Goal: Task Accomplishment & Management: Complete application form

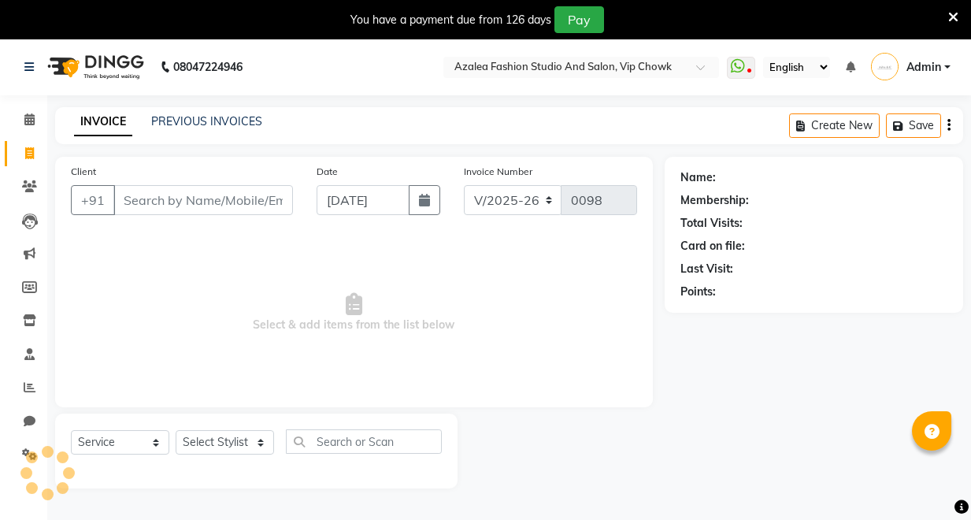
select select "8063"
select select "service"
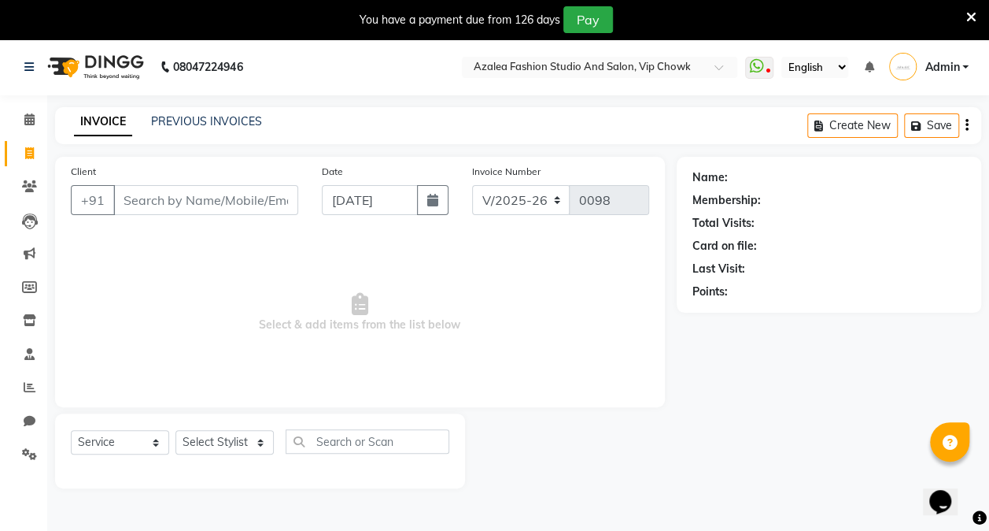
click at [767, 483] on div "Name: Membership: Total Visits: Card on file: Last Visit: Points:" at bounding box center [835, 322] width 316 height 331
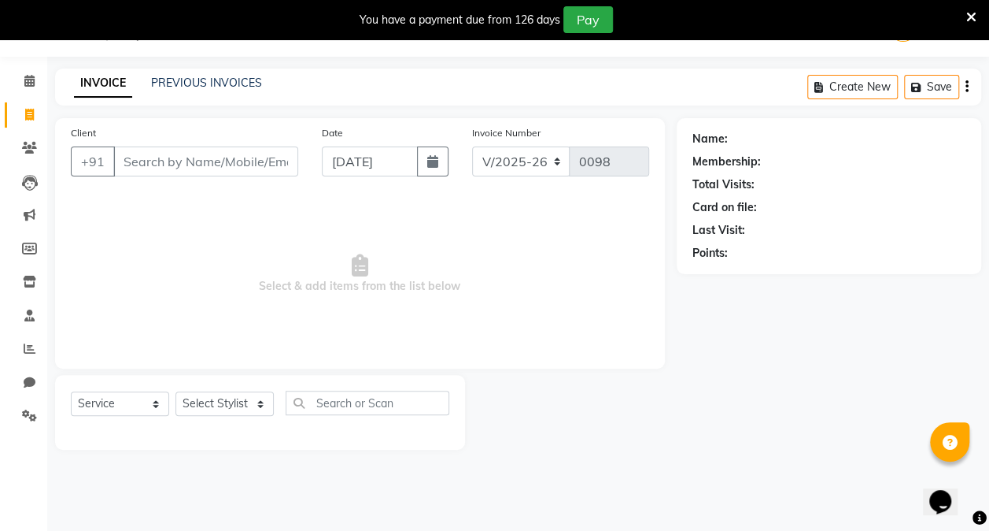
drag, startPoint x: 767, startPoint y: 483, endPoint x: 790, endPoint y: 470, distance: 27.1
click at [790, 470] on main "INVOICE PREVIOUS INVOICES Create New Save Client +91 Date [DATE] Invoice Number…" at bounding box center [518, 270] width 942 height 405
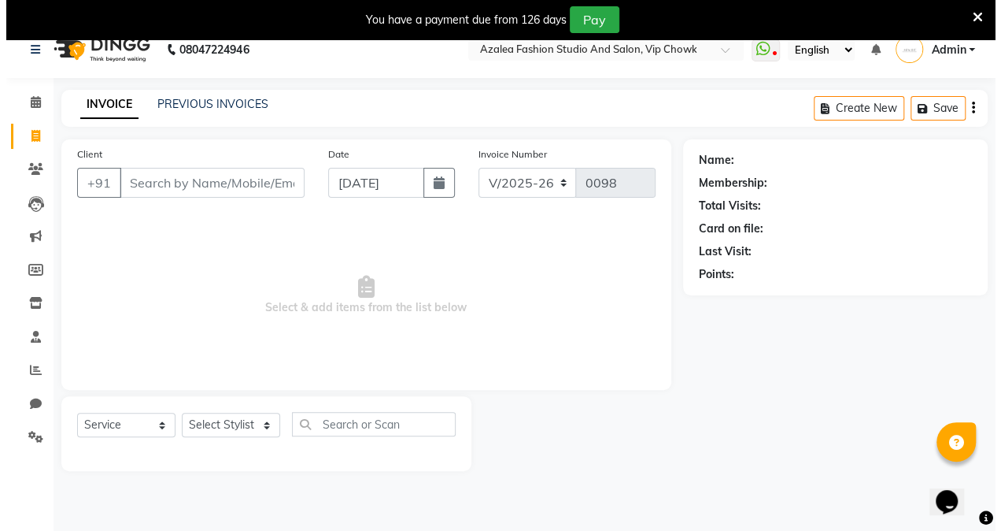
scroll to position [0, 0]
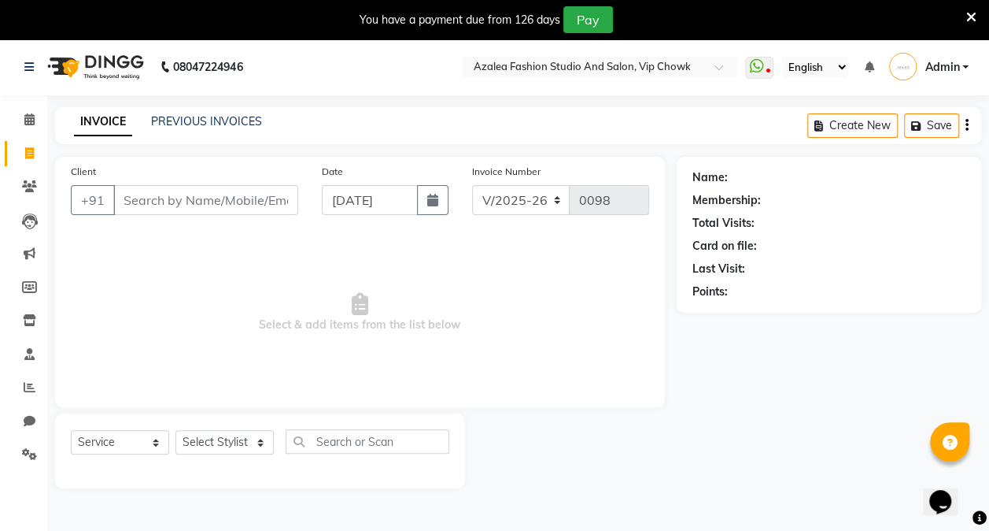
click at [39, 9] on div "You have a payment due from 126 days Pay" at bounding box center [486, 19] width 960 height 27
click at [436, 71] on nav "08047224946 Select Location × Azalea Fashion Studio And Salon, Vip Chowk WhatsA…" at bounding box center [494, 67] width 989 height 57
click at [253, 197] on input "Client" at bounding box center [205, 200] width 185 height 30
type input "ananika"
click at [261, 186] on button "Add Client" at bounding box center [257, 200] width 81 height 30
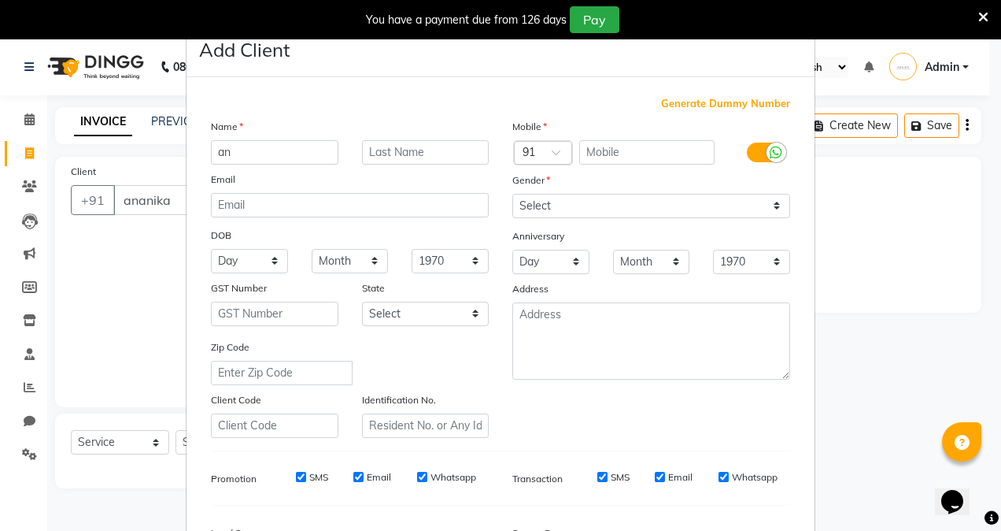
type input "a"
type input "AV"
click at [619, 154] on input "text" at bounding box center [647, 152] width 136 height 24
drag, startPoint x: 619, startPoint y: 154, endPoint x: 613, endPoint y: 146, distance: 9.6
click at [613, 146] on input "text" at bounding box center [647, 152] width 136 height 24
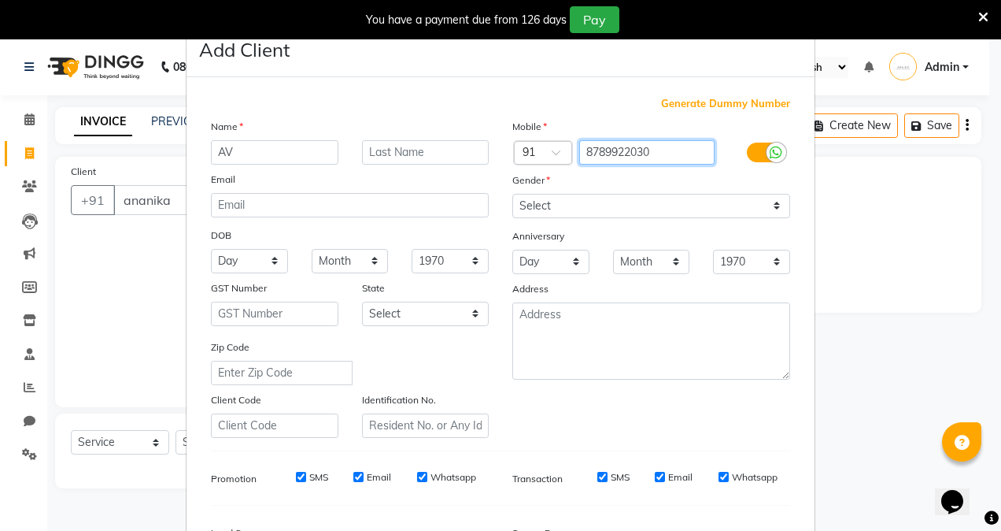
type input "8789922030"
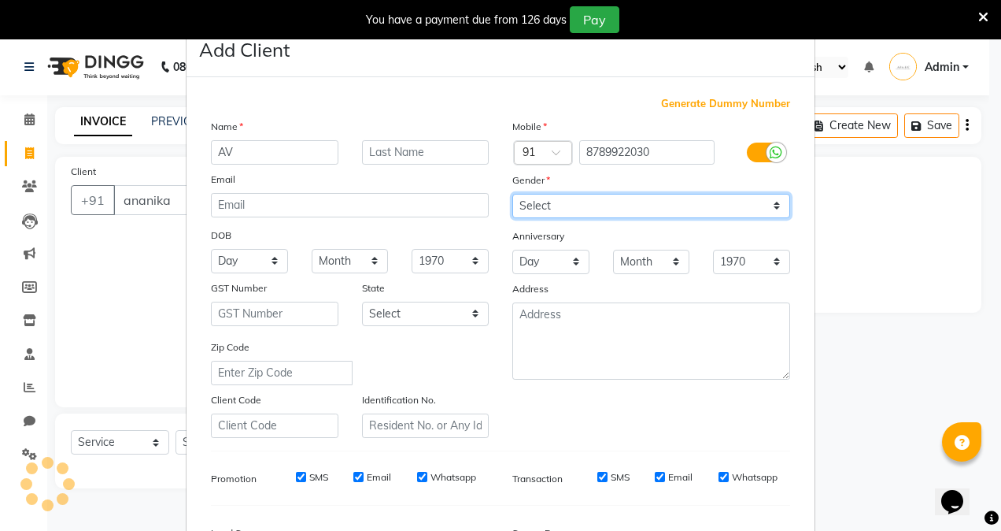
click at [708, 198] on select "Select [DEMOGRAPHIC_DATA] [DEMOGRAPHIC_DATA] Other Prefer Not To Say" at bounding box center [651, 206] width 278 height 24
select select "[DEMOGRAPHIC_DATA]"
click at [512, 194] on select "Select [DEMOGRAPHIC_DATA] [DEMOGRAPHIC_DATA] Other Prefer Not To Say" at bounding box center [651, 206] width 278 height 24
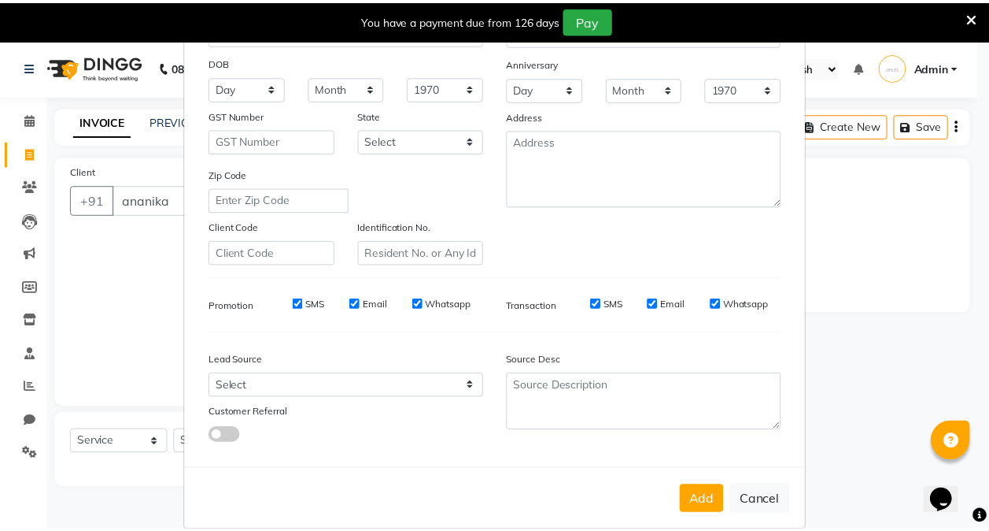
scroll to position [194, 0]
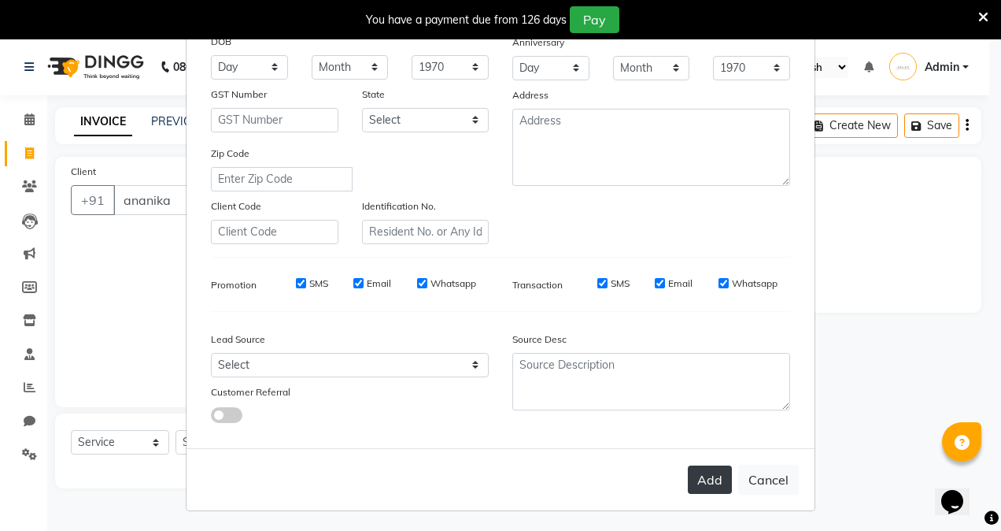
click at [701, 477] on button "Add" at bounding box center [710, 479] width 44 height 28
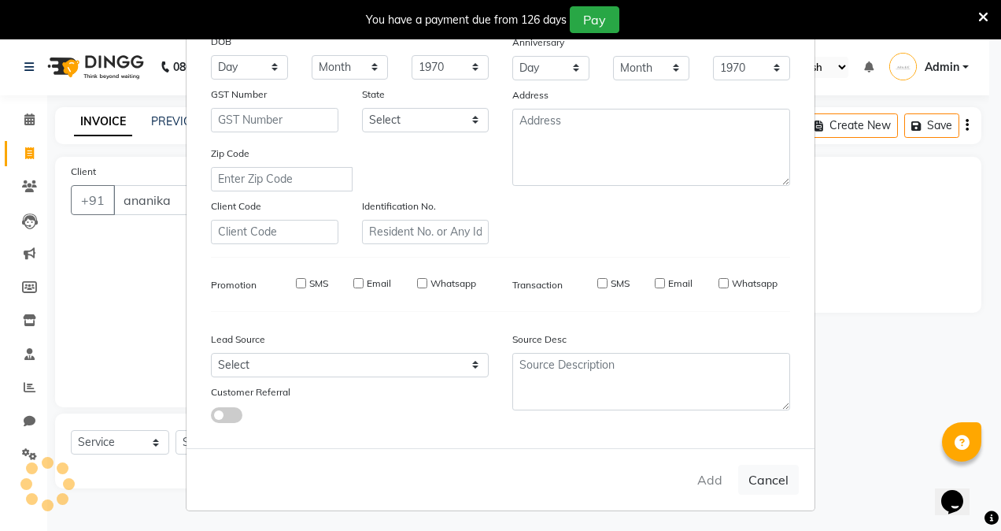
type input "8789922030"
select select
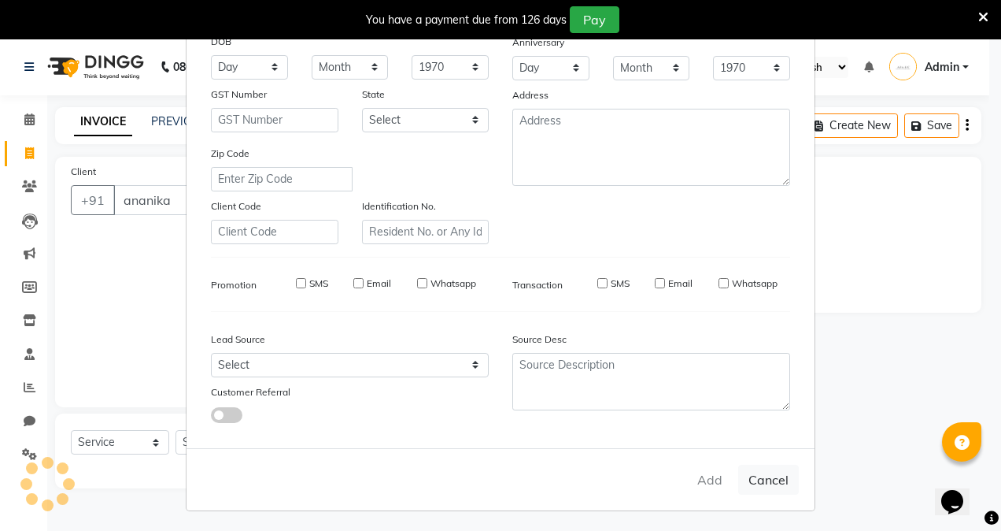
select select
checkbox input "false"
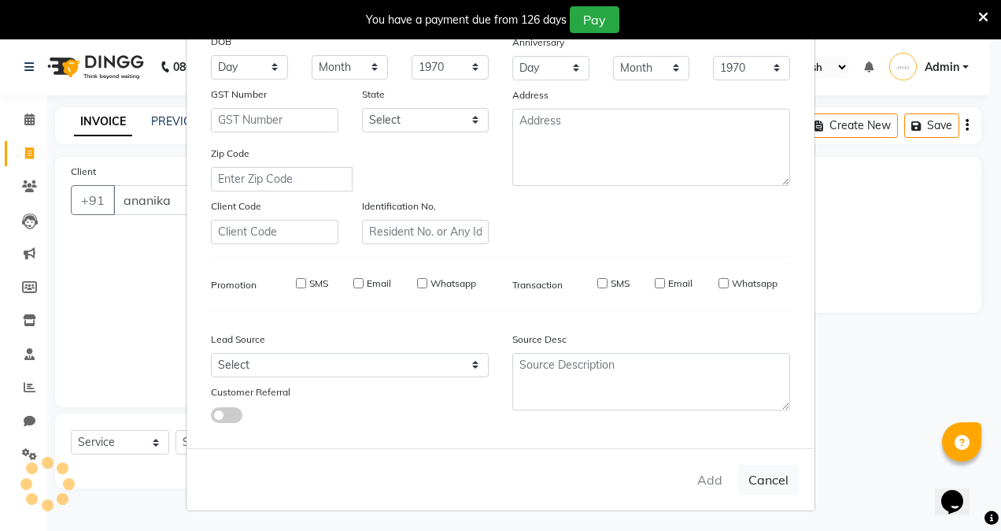
checkbox input "false"
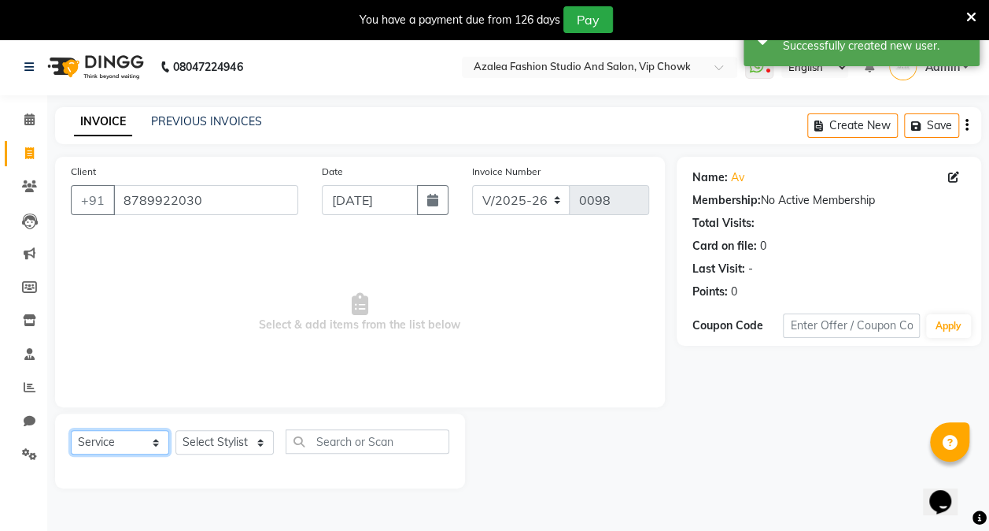
click at [134, 438] on select "Select Service Product Membership Package Voucher Prepaid Gift Card" at bounding box center [120, 442] width 98 height 24
click at [71, 430] on select "Select Service Product Membership Package Voucher Prepaid Gift Card" at bounding box center [120, 442] width 98 height 24
click at [268, 442] on select "Select Stylist Admin anzal [PERSON_NAME][MEDICAL_DATA]: Jyoti: [PERSON_NAME]: […" at bounding box center [225, 442] width 98 height 24
select select "88143"
click at [176, 430] on select "Select Stylist Admin anzal [PERSON_NAME][MEDICAL_DATA]: Jyoti: [PERSON_NAME]: […" at bounding box center [225, 442] width 98 height 24
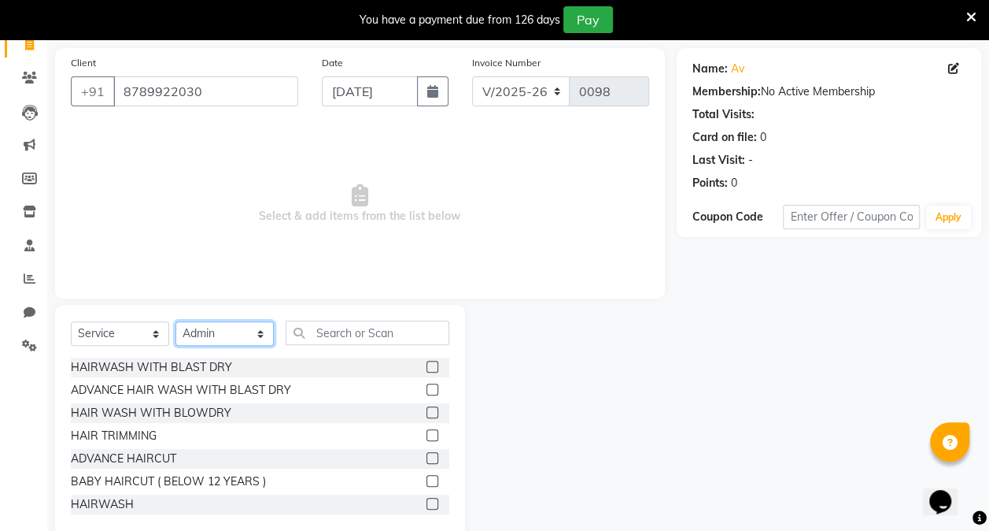
scroll to position [138, 0]
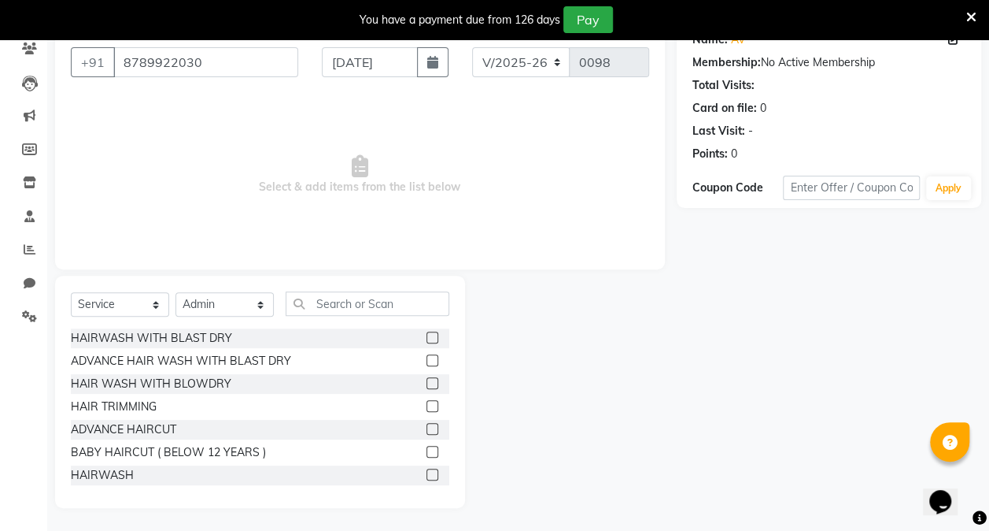
click at [427, 427] on label at bounding box center [433, 429] width 12 height 12
click at [427, 427] on input "checkbox" at bounding box center [432, 429] width 10 height 10
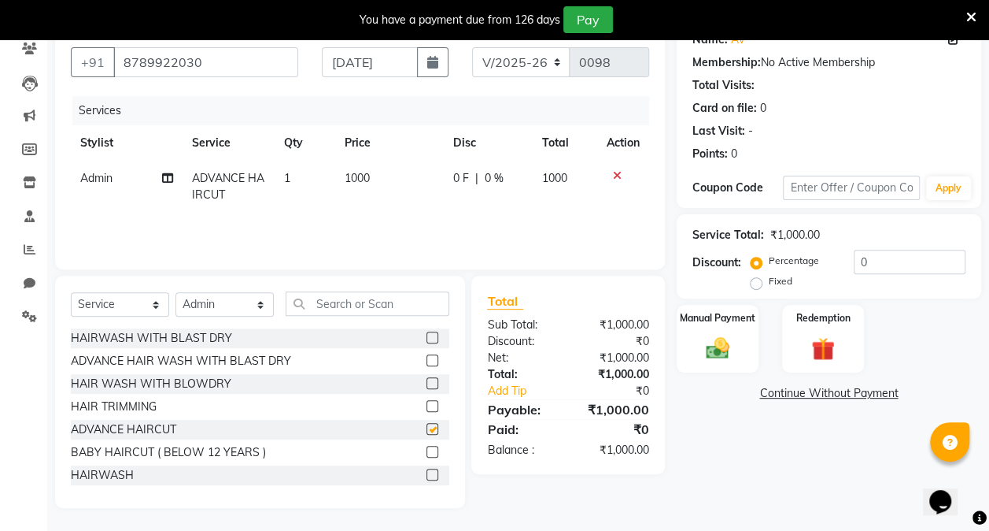
checkbox input "false"
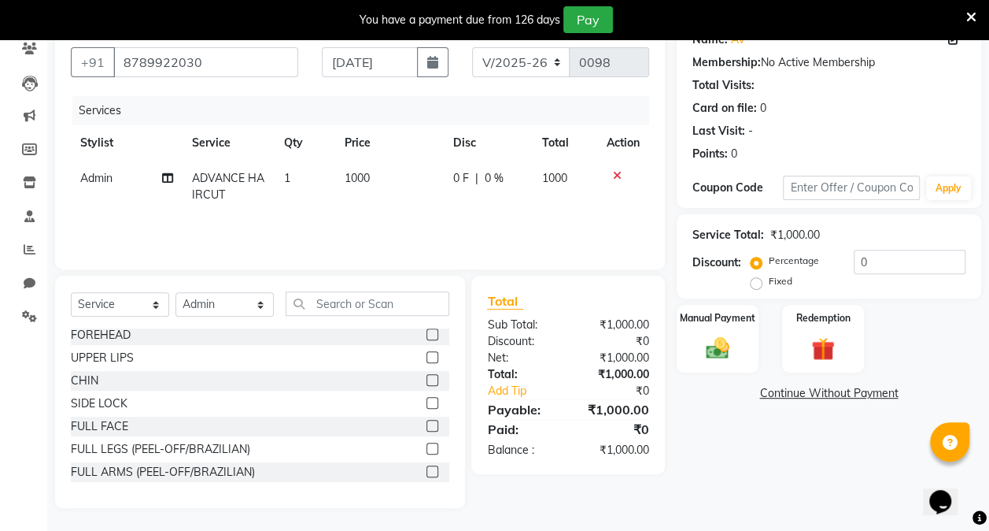
scroll to position [1374, 0]
click at [427, 329] on label at bounding box center [433, 333] width 12 height 12
click at [427, 329] on input "checkbox" at bounding box center [432, 333] width 10 height 10
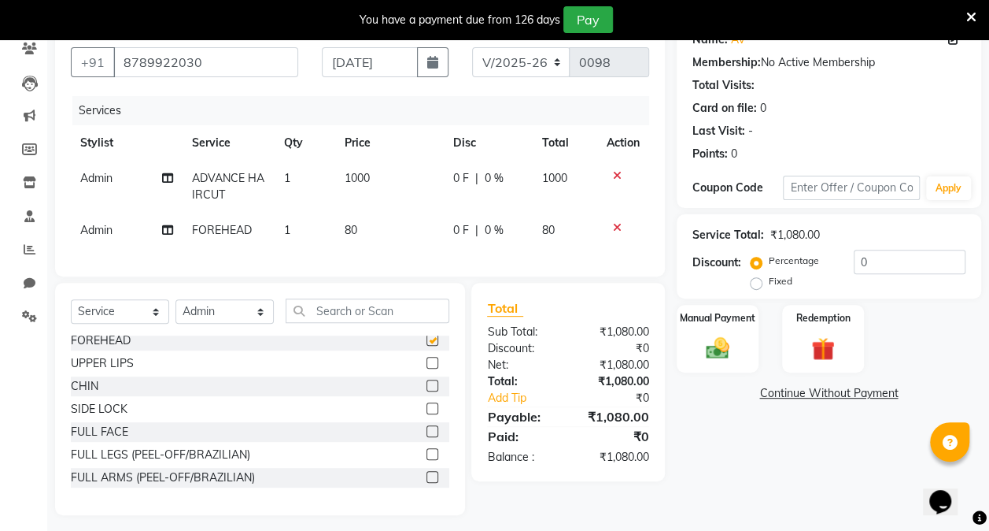
checkbox input "false"
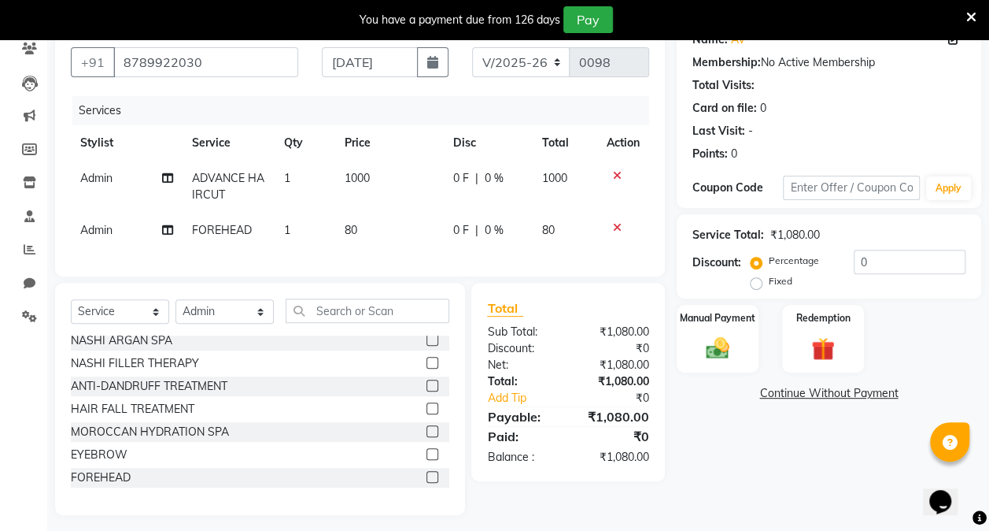
click at [427, 460] on label at bounding box center [433, 454] width 12 height 12
click at [427, 460] on input "checkbox" at bounding box center [432, 454] width 10 height 10
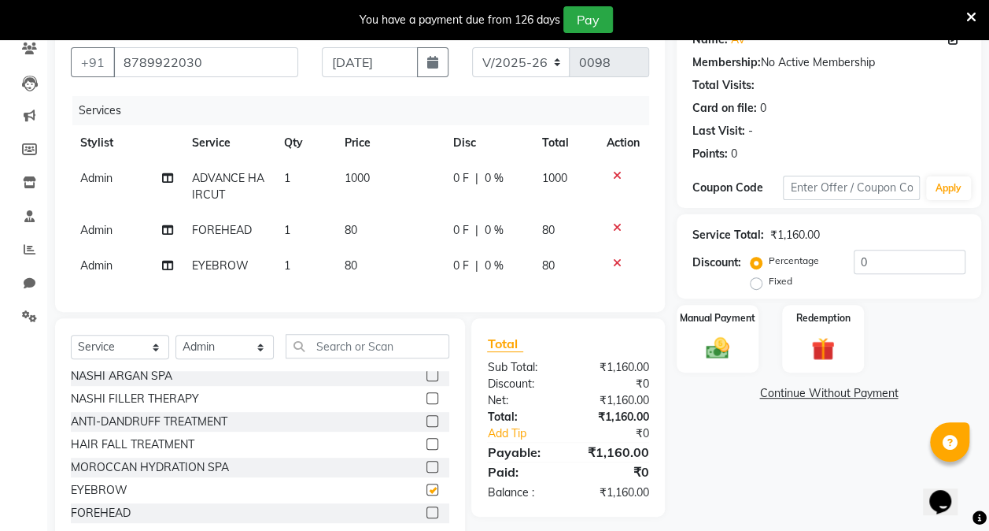
checkbox input "false"
click at [499, 179] on span "0 %" at bounding box center [494, 178] width 19 height 17
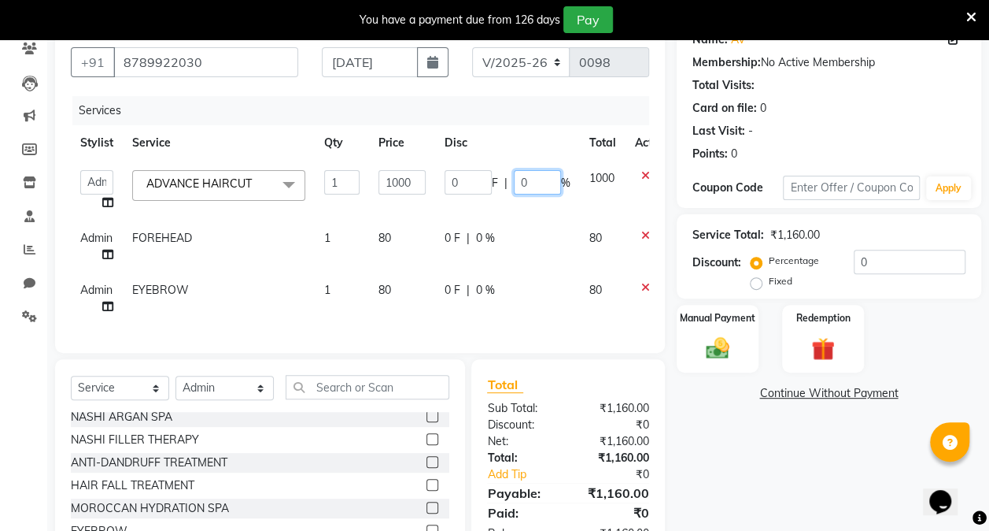
click at [543, 182] on input "0" at bounding box center [537, 182] width 47 height 24
type input "10"
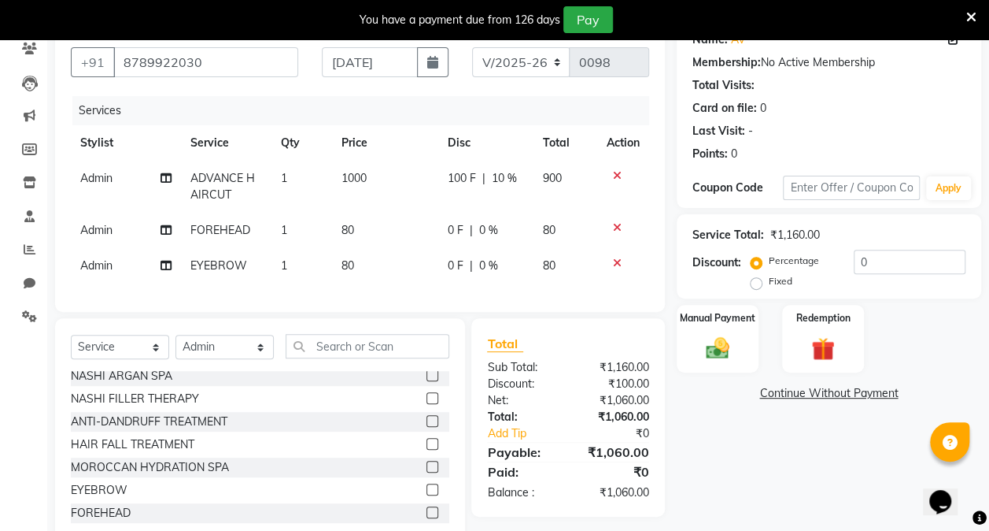
click at [711, 452] on div "Name: Av Membership: No Active Membership Total Visits: Card on file: 0 Last Vi…" at bounding box center [835, 284] width 316 height 531
click at [485, 229] on span "0 %" at bounding box center [488, 230] width 19 height 17
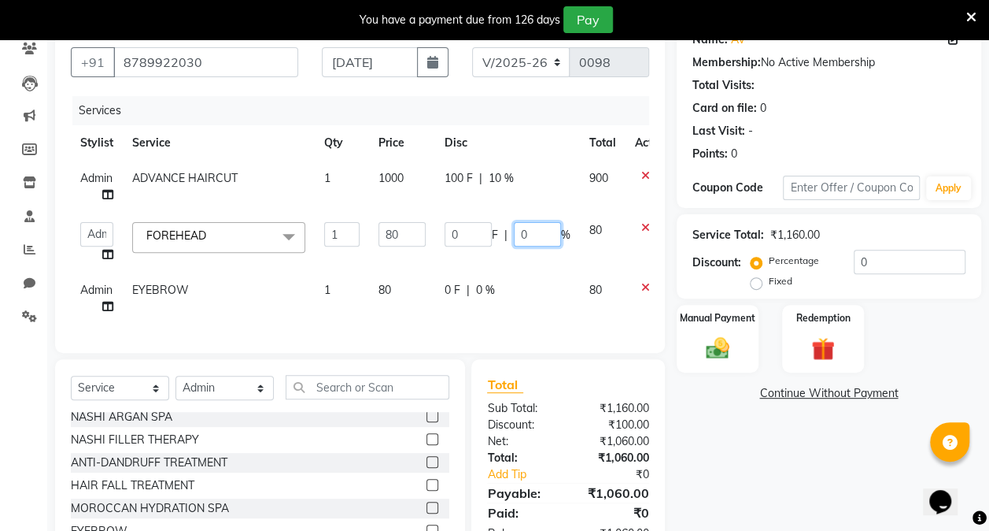
click at [538, 231] on input "0" at bounding box center [537, 234] width 47 height 24
type input "10"
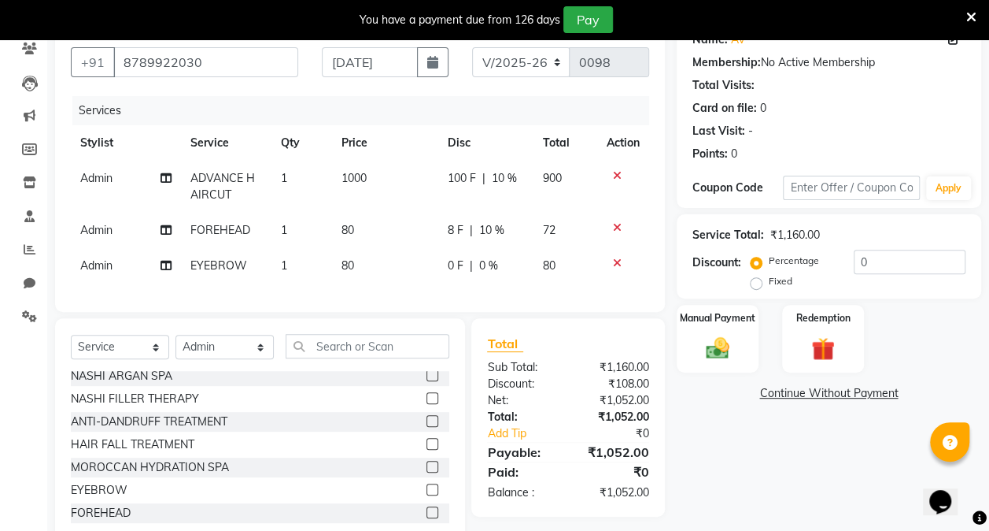
click at [715, 416] on div "Name: Av Membership: No Active Membership Total Visits: Card on file: 0 Last Vi…" at bounding box center [835, 284] width 316 height 531
click at [490, 258] on span "0 %" at bounding box center [488, 265] width 19 height 17
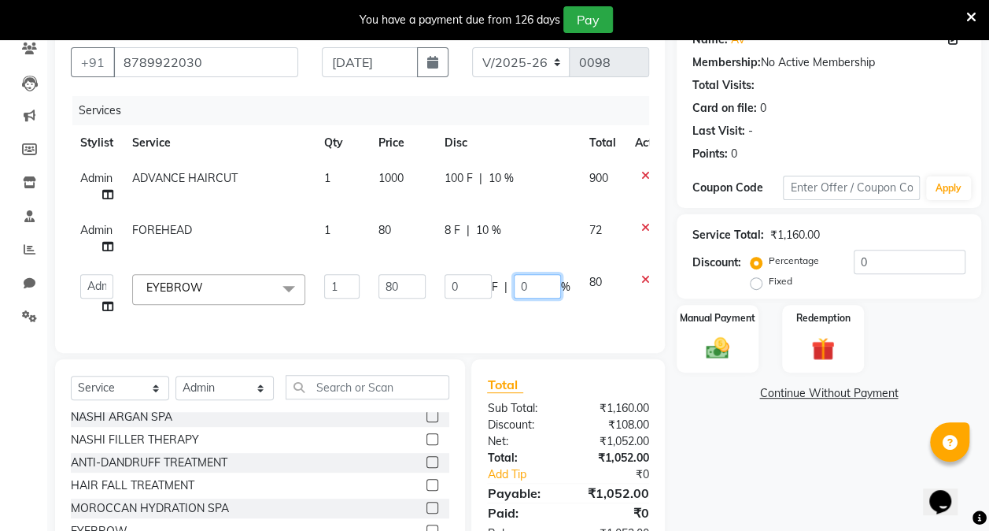
click at [527, 283] on input "0" at bounding box center [537, 286] width 47 height 24
type input "10"
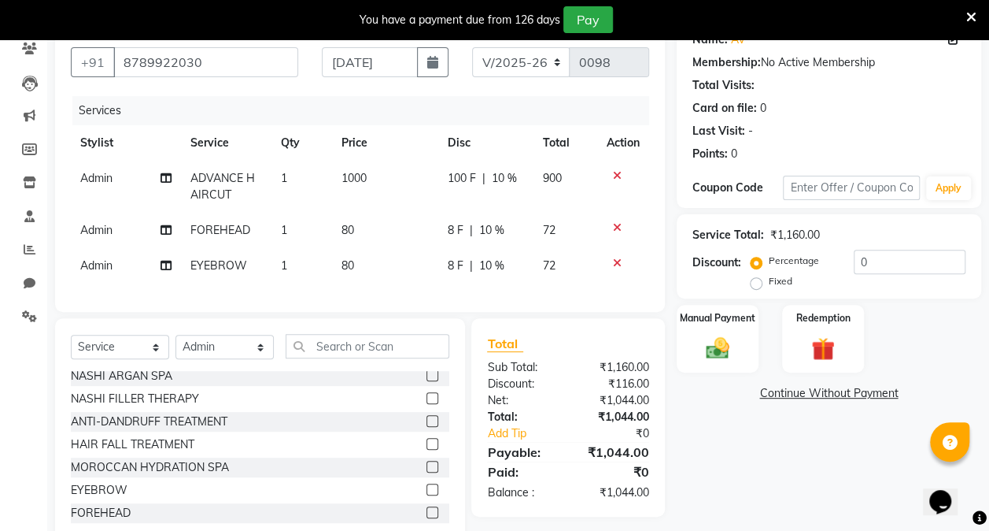
click at [810, 479] on div "Name: Av Membership: No Active Membership Total Visits: Card on file: 0 Last Vi…" at bounding box center [835, 284] width 316 height 531
click at [721, 324] on div "Manual Payment" at bounding box center [718, 338] width 86 height 71
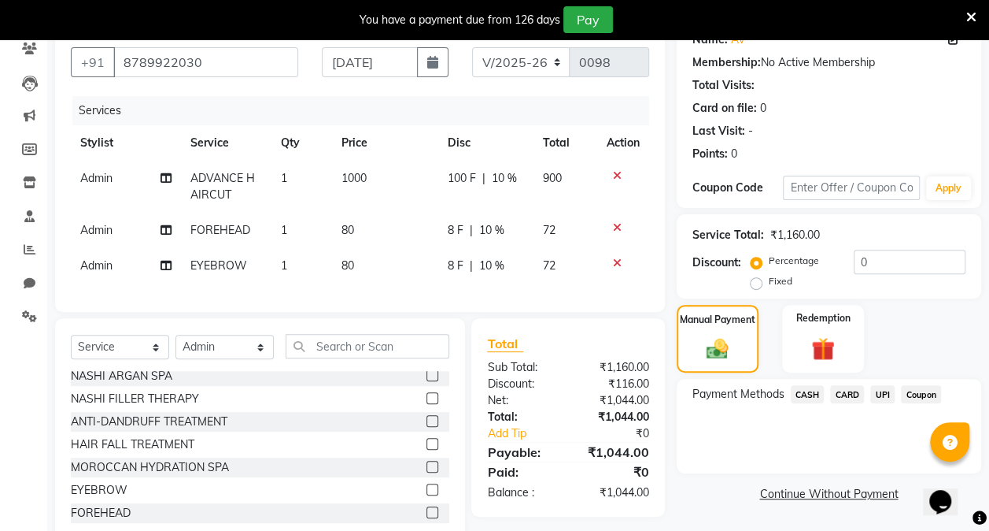
click at [882, 395] on span "UPI" at bounding box center [883, 394] width 24 height 18
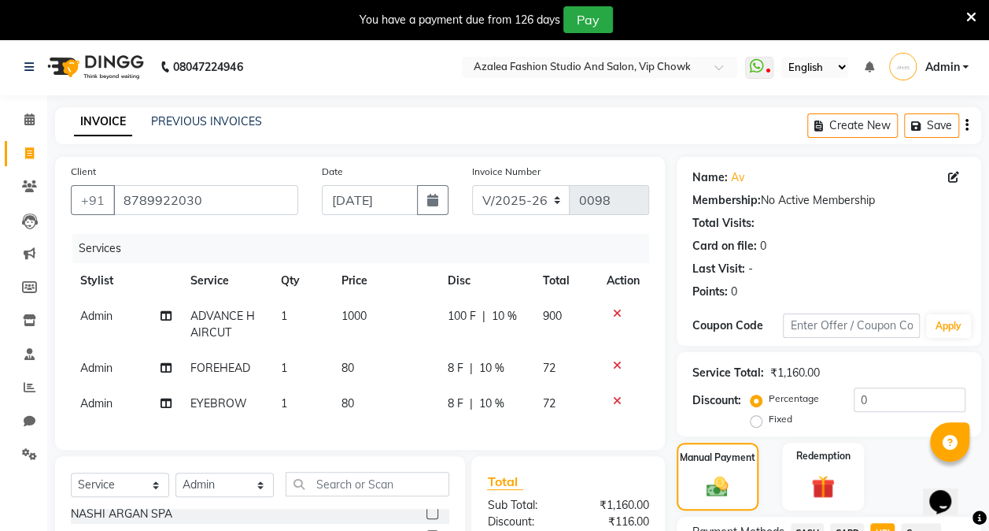
scroll to position [192, 0]
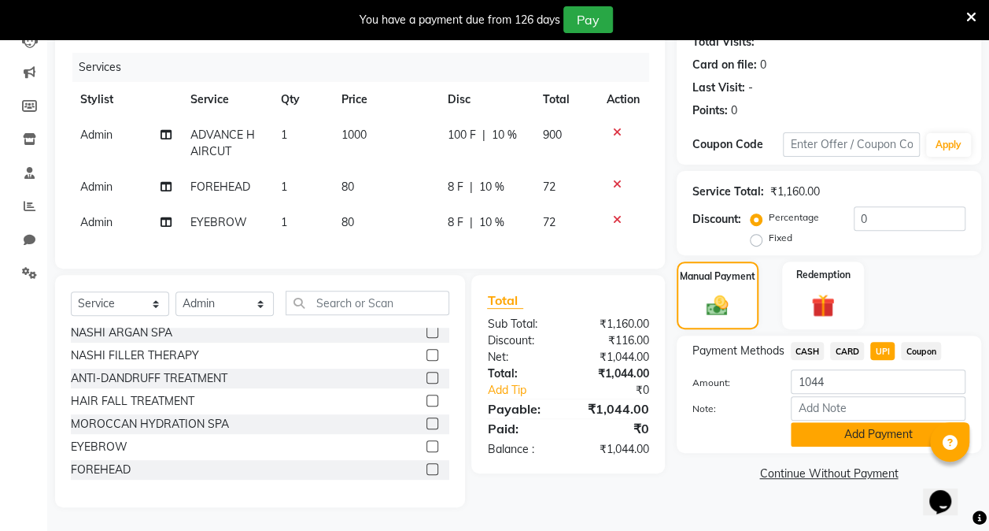
click at [870, 422] on button "Add Payment" at bounding box center [878, 434] width 175 height 24
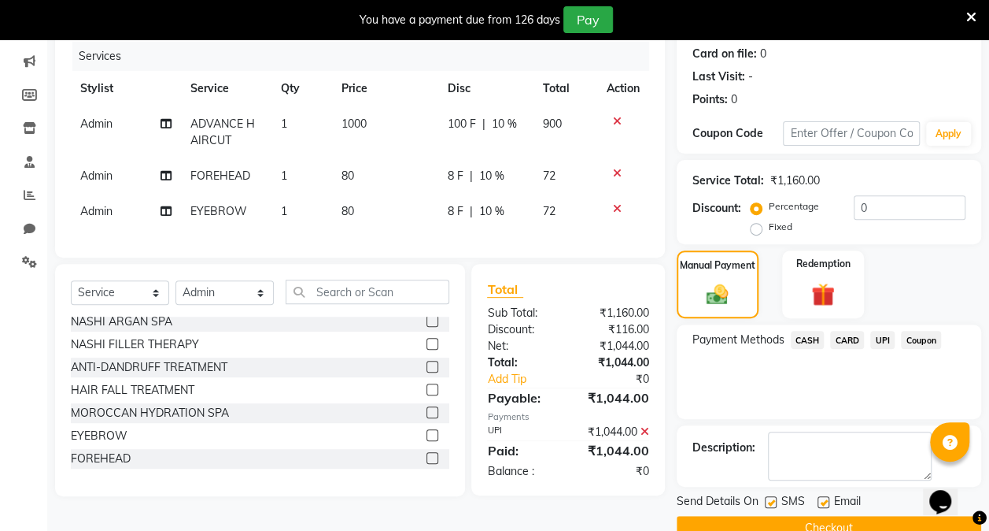
click at [809, 516] on button "Checkout" at bounding box center [829, 528] width 305 height 24
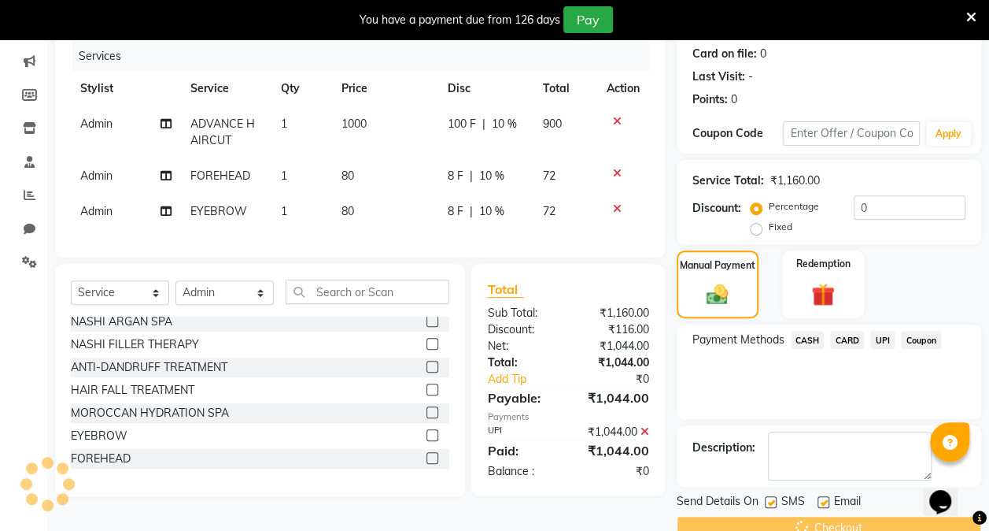
scroll to position [39, 0]
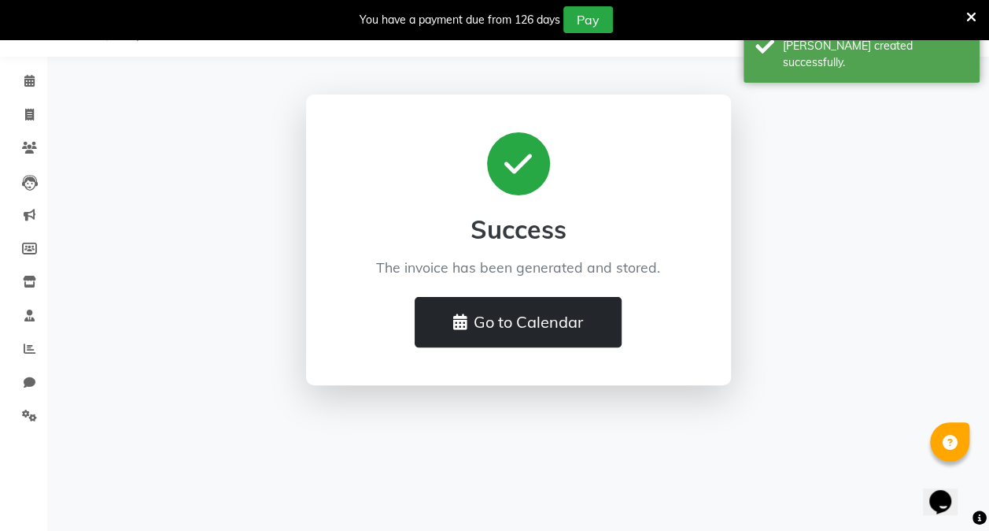
click at [535, 327] on button "Go to Calendar" at bounding box center [518, 322] width 207 height 50
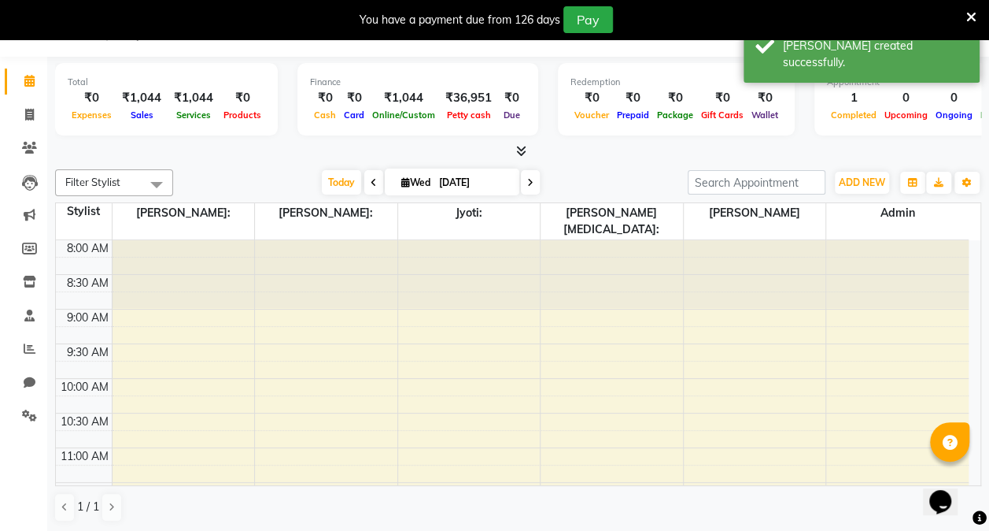
drag, startPoint x: 535, startPoint y: 327, endPoint x: 822, endPoint y: 30, distance: 413.1
click at [822, 30] on body "08047224946 Select Location × Azalea Fashion Studio And Salon, Vip Chowk WhatsA…" at bounding box center [494, 265] width 989 height 531
